Goal: Find specific page/section: Find specific page/section

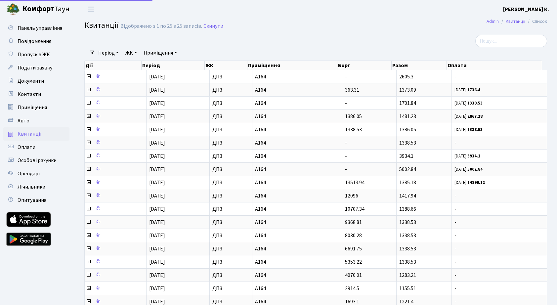
select select "25"
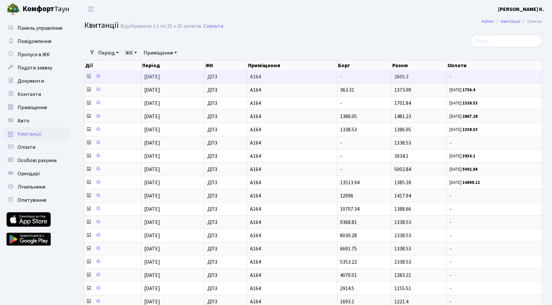
click at [89, 77] on icon at bounding box center [88, 76] width 5 height 5
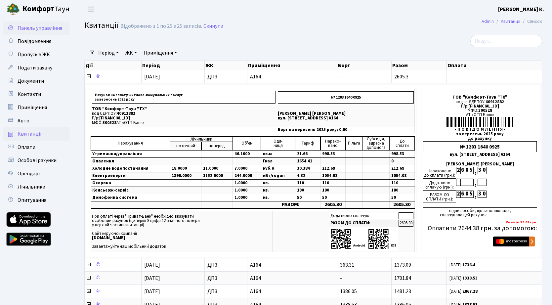
click at [49, 28] on span "Панель управління" at bounding box center [40, 27] width 45 height 7
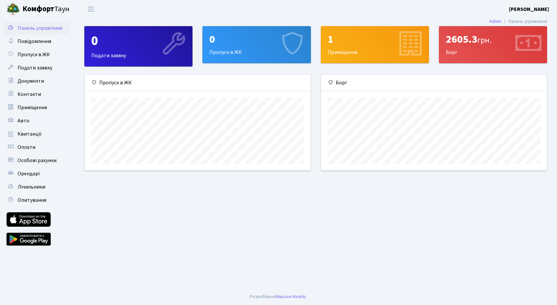
scroll to position [96, 226]
click at [325, 10] on header "Комфорт Таун Сагумбаєв А. К. Мій обліковий запис Вийти" at bounding box center [278, 9] width 557 height 18
click at [324, 6] on header "Комфорт Таун Сагумбаєв А. К. Мій обліковий запис Вийти" at bounding box center [278, 9] width 557 height 18
click at [43, 30] on span "Панель управління" at bounding box center [40, 27] width 45 height 7
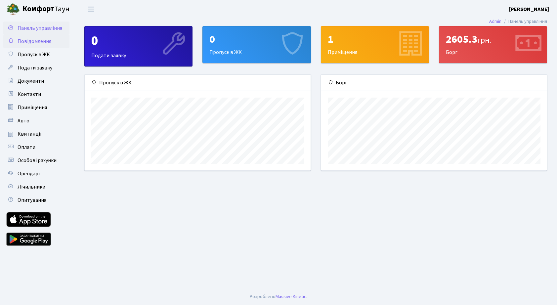
scroll to position [96, 226]
click at [30, 133] on span "Квитанції" at bounding box center [30, 133] width 24 height 7
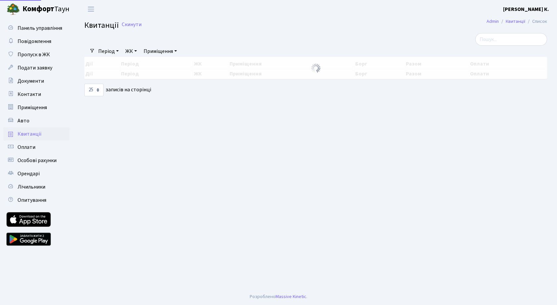
select select "25"
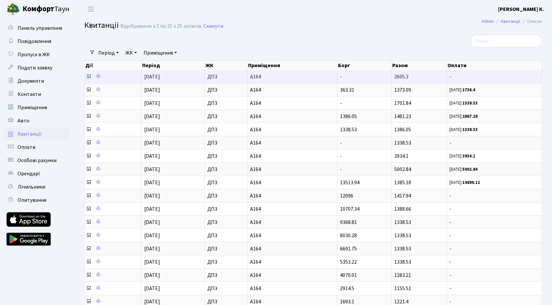
click at [89, 76] on icon at bounding box center [88, 76] width 5 height 5
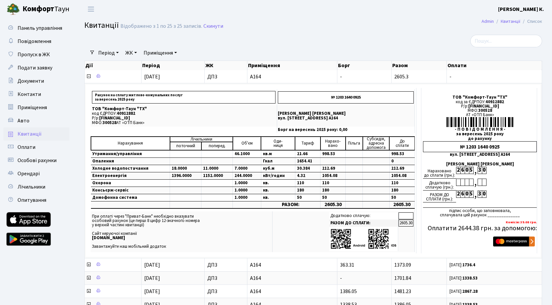
click at [342, 23] on h2 "Квитанції Відображено з 1 по 25 з 25 записів. Скинути" at bounding box center [313, 26] width 458 height 11
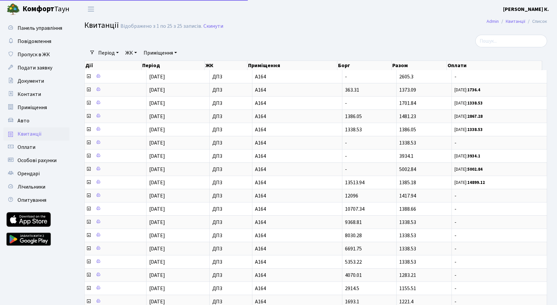
select select "25"
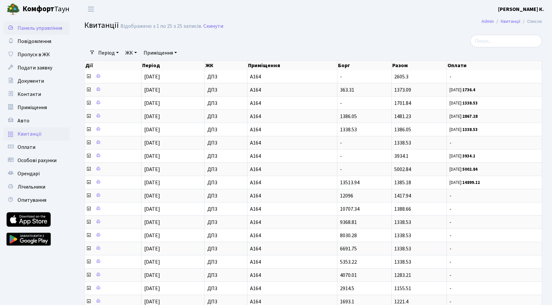
click at [29, 29] on span "Панель управління" at bounding box center [40, 27] width 45 height 7
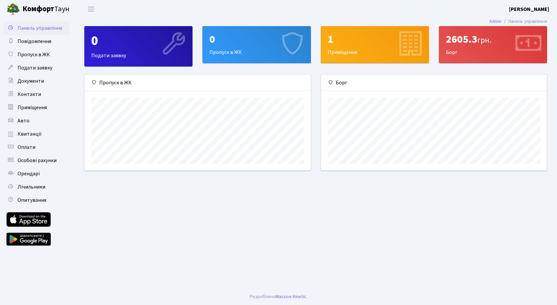
scroll to position [96, 226]
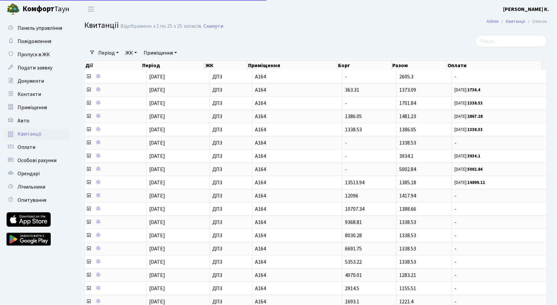
select select "25"
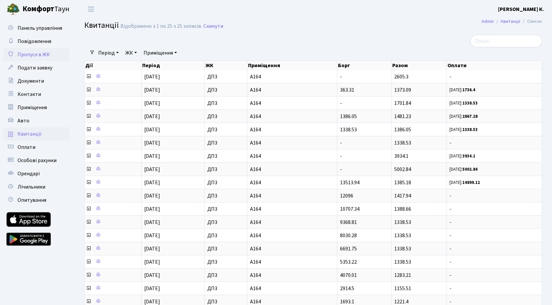
click at [38, 55] on span "Пропуск в ЖК" at bounding box center [34, 54] width 32 height 7
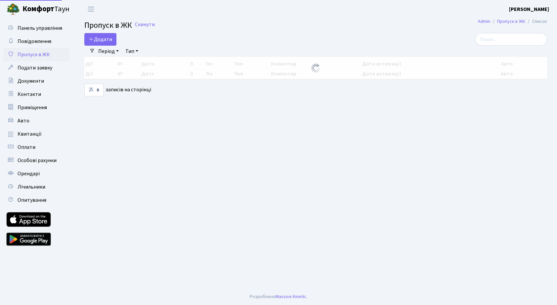
select select "25"
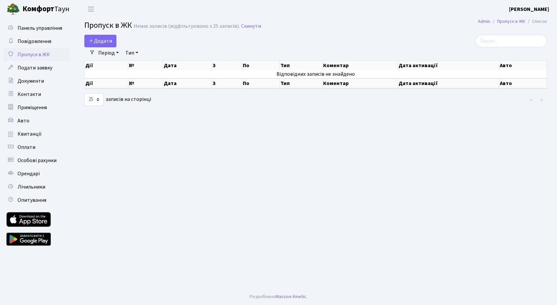
drag, startPoint x: 416, startPoint y: 34, endPoint x: 410, endPoint y: 30, distance: 7.8
click at [417, 34] on main "Admin Пропуск в ЖК Список Пропуск в ЖК Немає записів (відфільтровано з 25 запис…" at bounding box center [315, 153] width 483 height 270
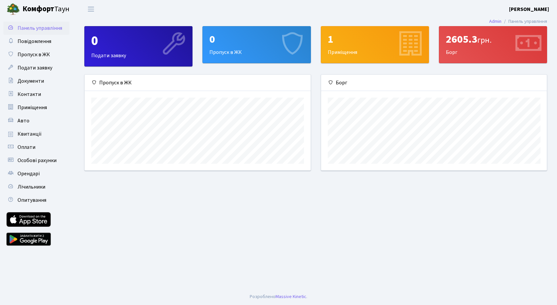
scroll to position [96, 226]
drag, startPoint x: 0, startPoint y: 0, endPoint x: 236, endPoint y: 11, distance: 235.9
click at [236, 11] on header "[PERSON_NAME] [PERSON_NAME] Мій обліковий запис Вийти" at bounding box center [278, 9] width 557 height 18
click at [92, 9] on span "Переключити навігацію" at bounding box center [91, 9] width 10 height 8
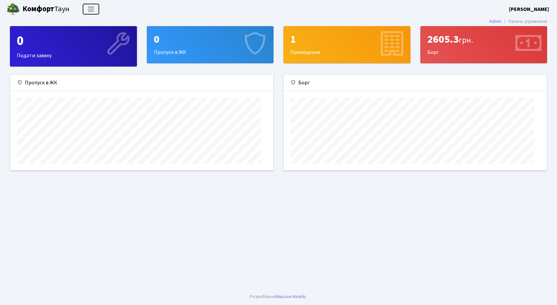
scroll to position [96, 263]
click at [290, 6] on header "[PERSON_NAME] [PERSON_NAME] Мій обліковий запис Вийти" at bounding box center [278, 9] width 557 height 18
